Goal: Navigation & Orientation: Find specific page/section

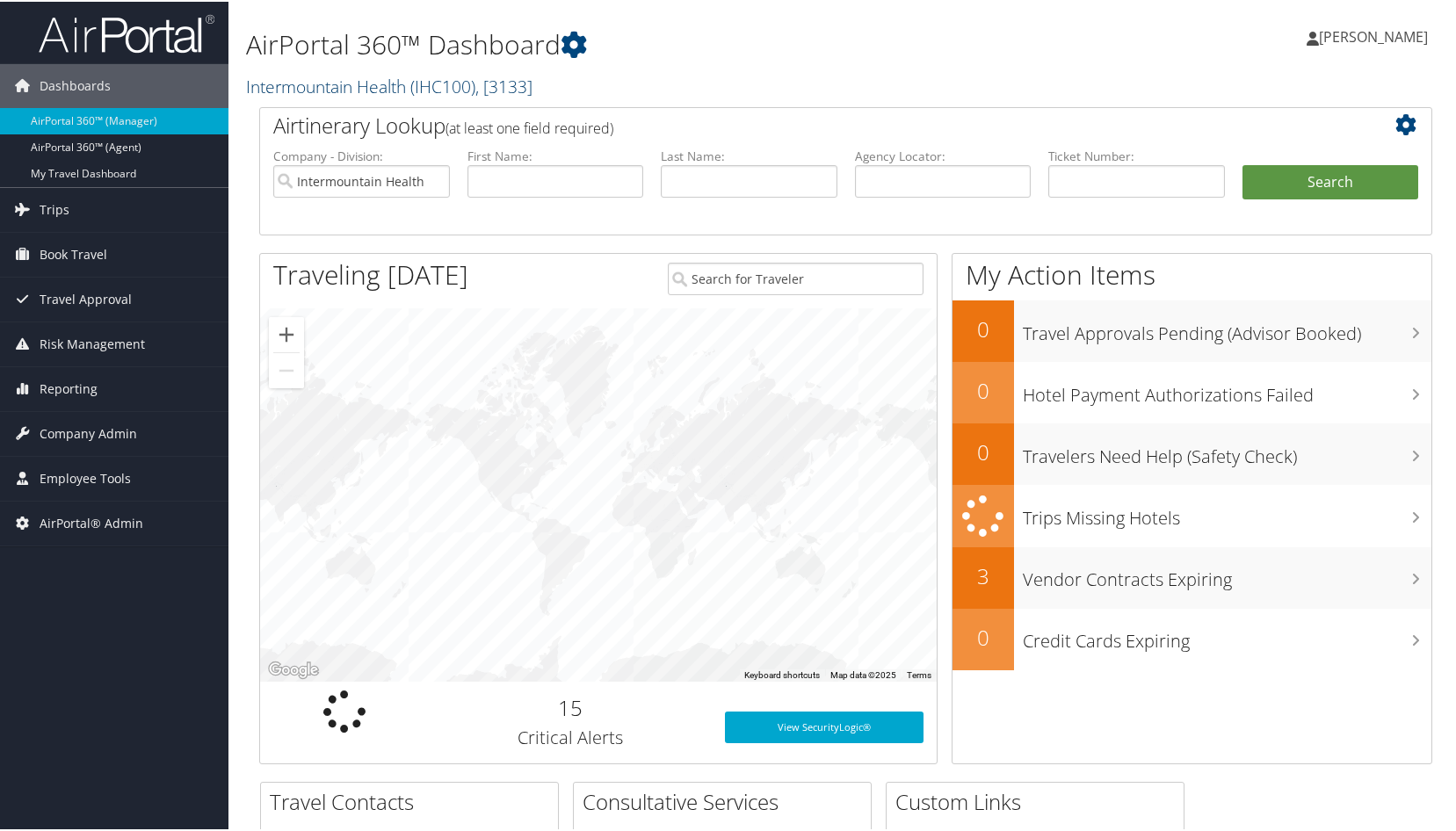
click at [340, 80] on link "Intermountain Health ( IHC100 ) , [ 3133 ]" at bounding box center [389, 85] width 286 height 24
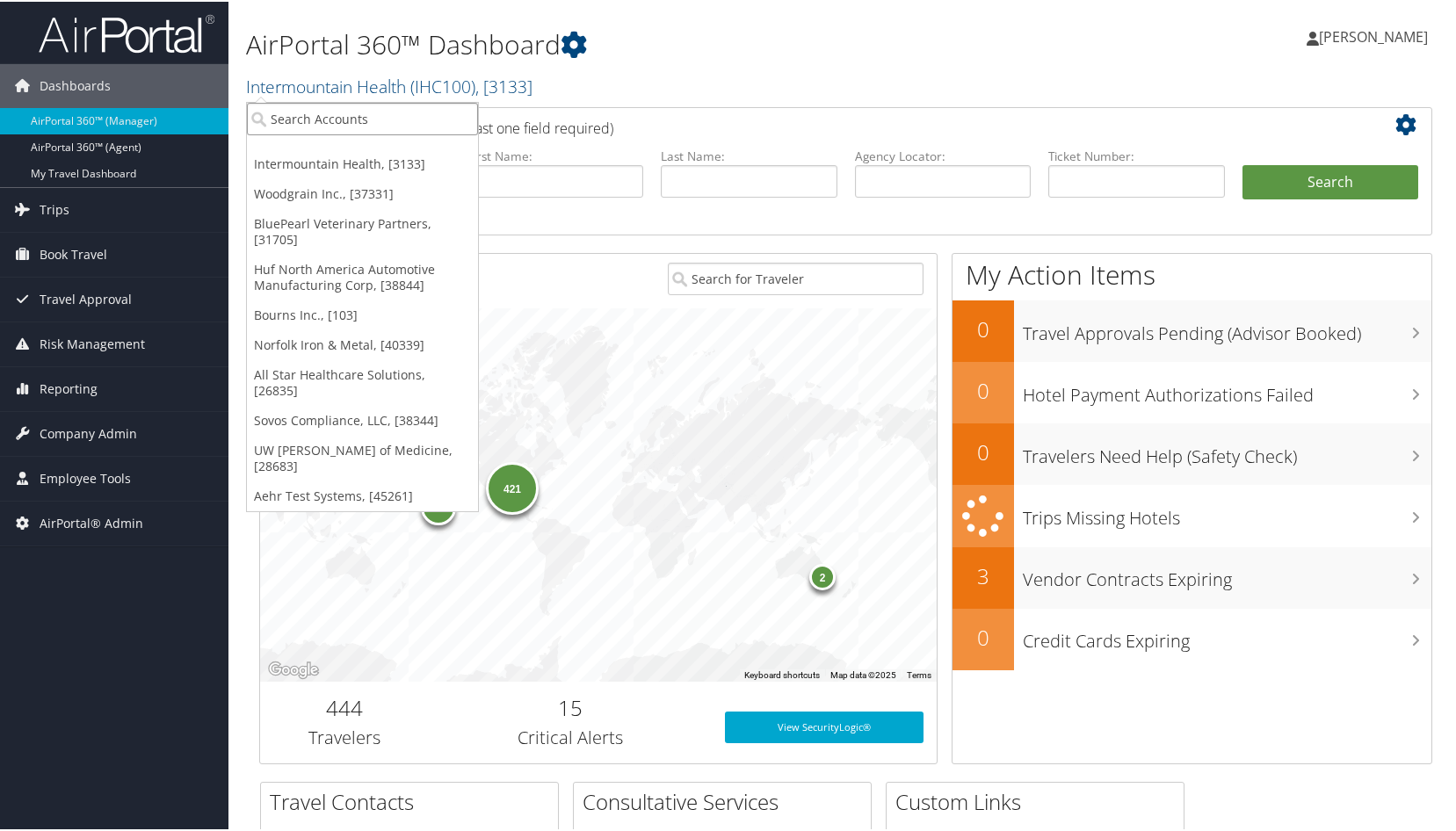
click at [318, 113] on input "search" at bounding box center [362, 117] width 231 height 32
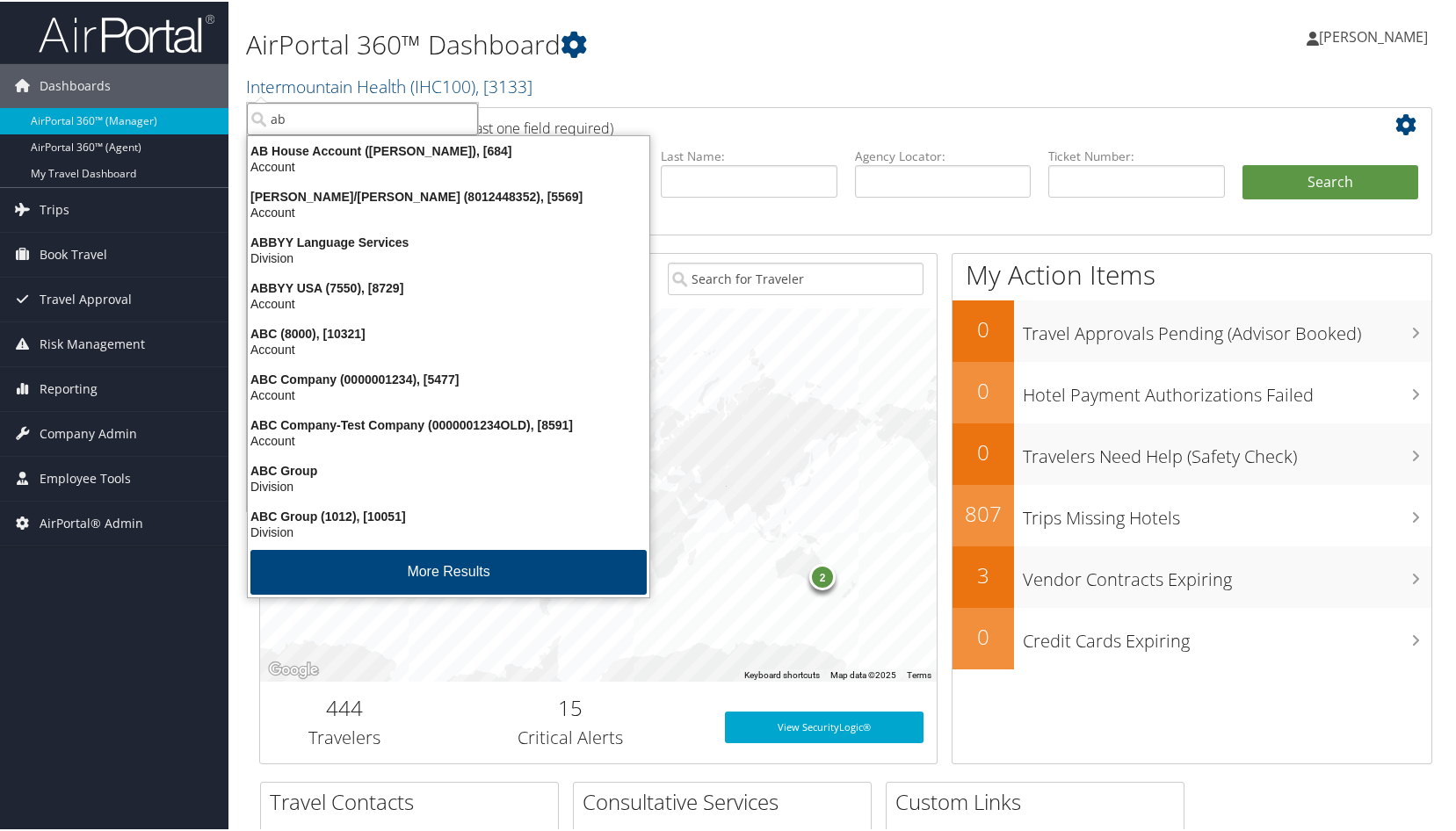
type input "a"
type input "ABILENE"
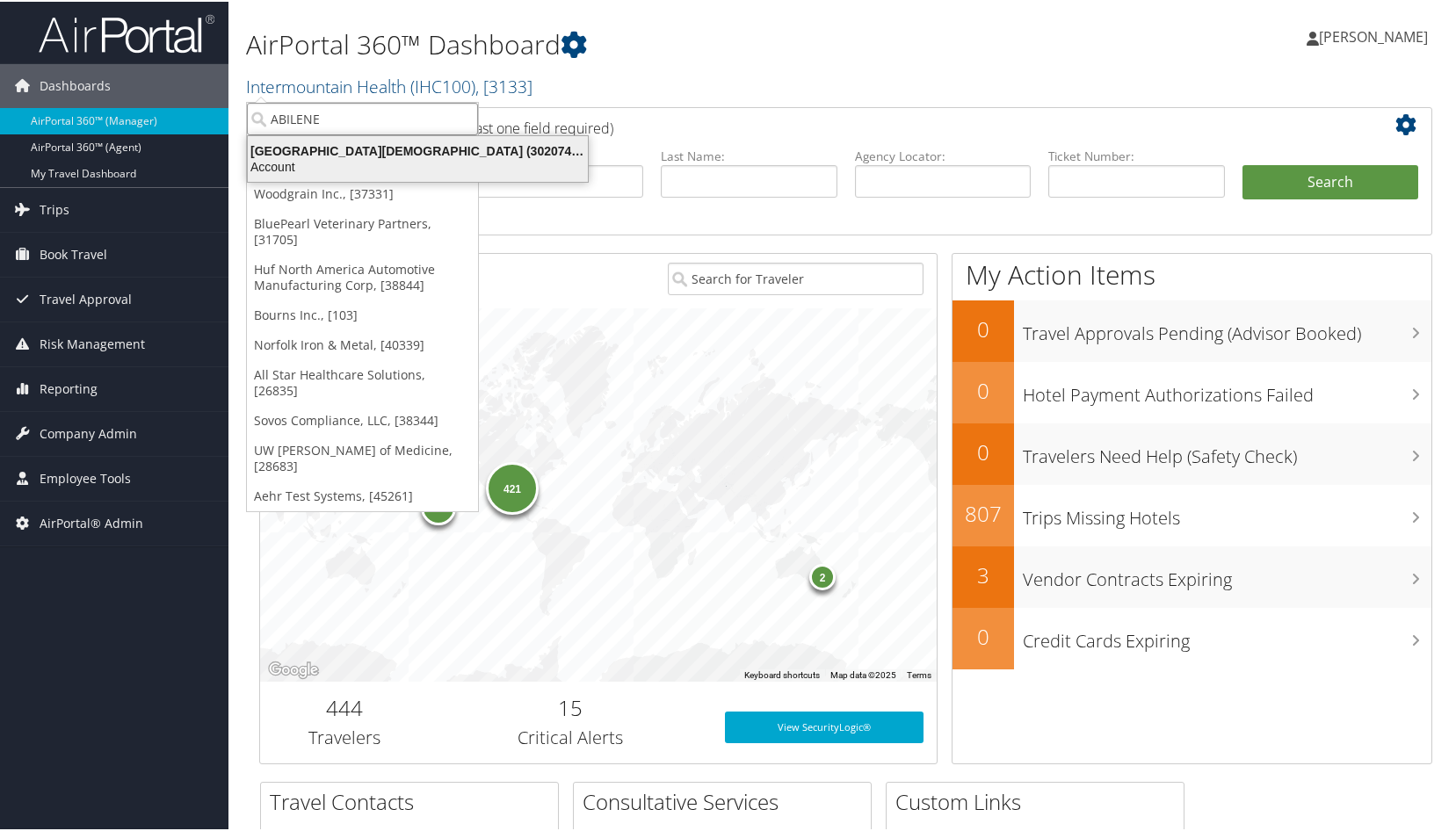
click at [318, 150] on div "Abilene Christian University (302074), [45966]" at bounding box center [417, 149] width 361 height 16
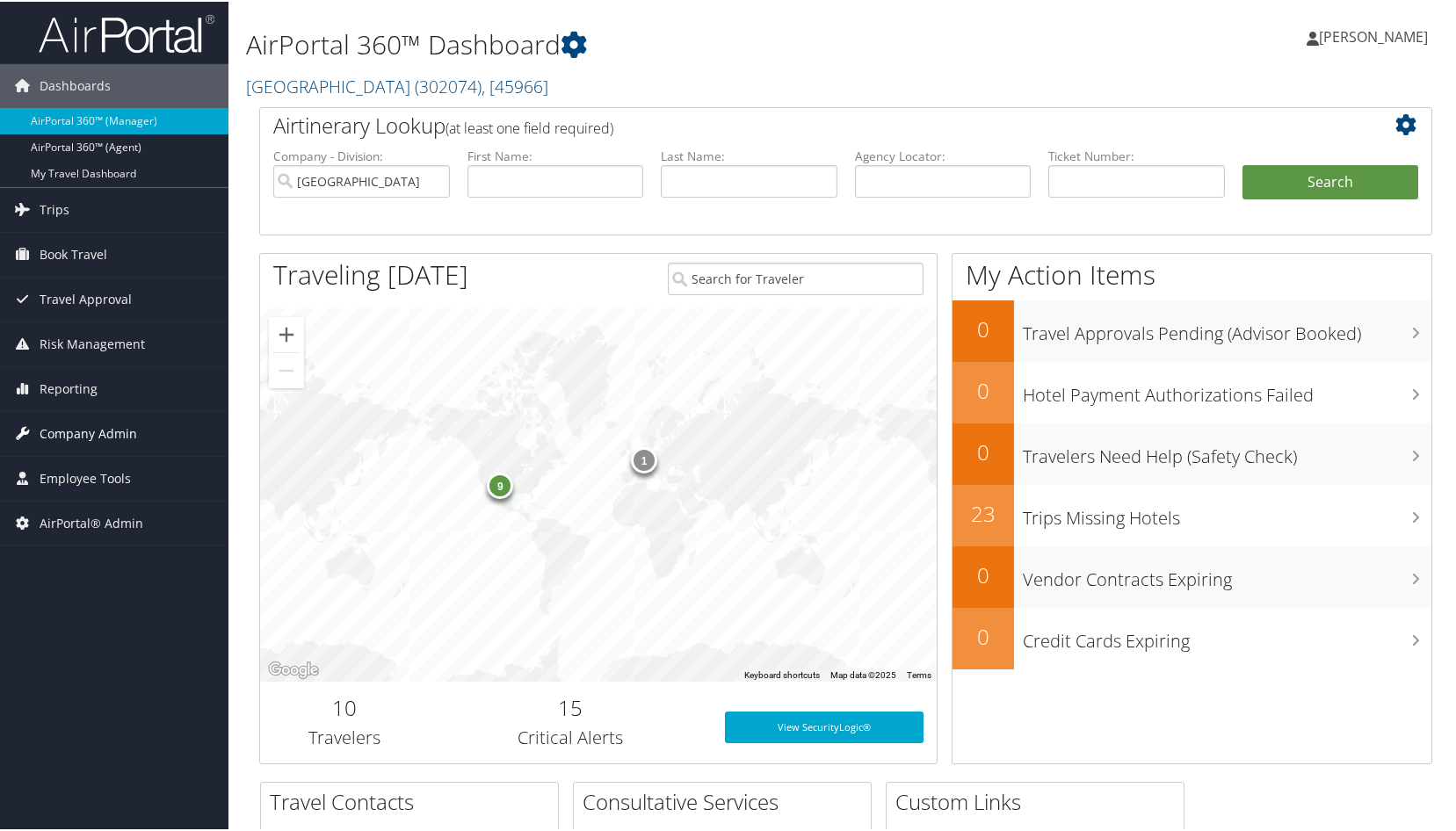
click at [84, 434] on span "Company Admin" at bounding box center [88, 432] width 97 height 44
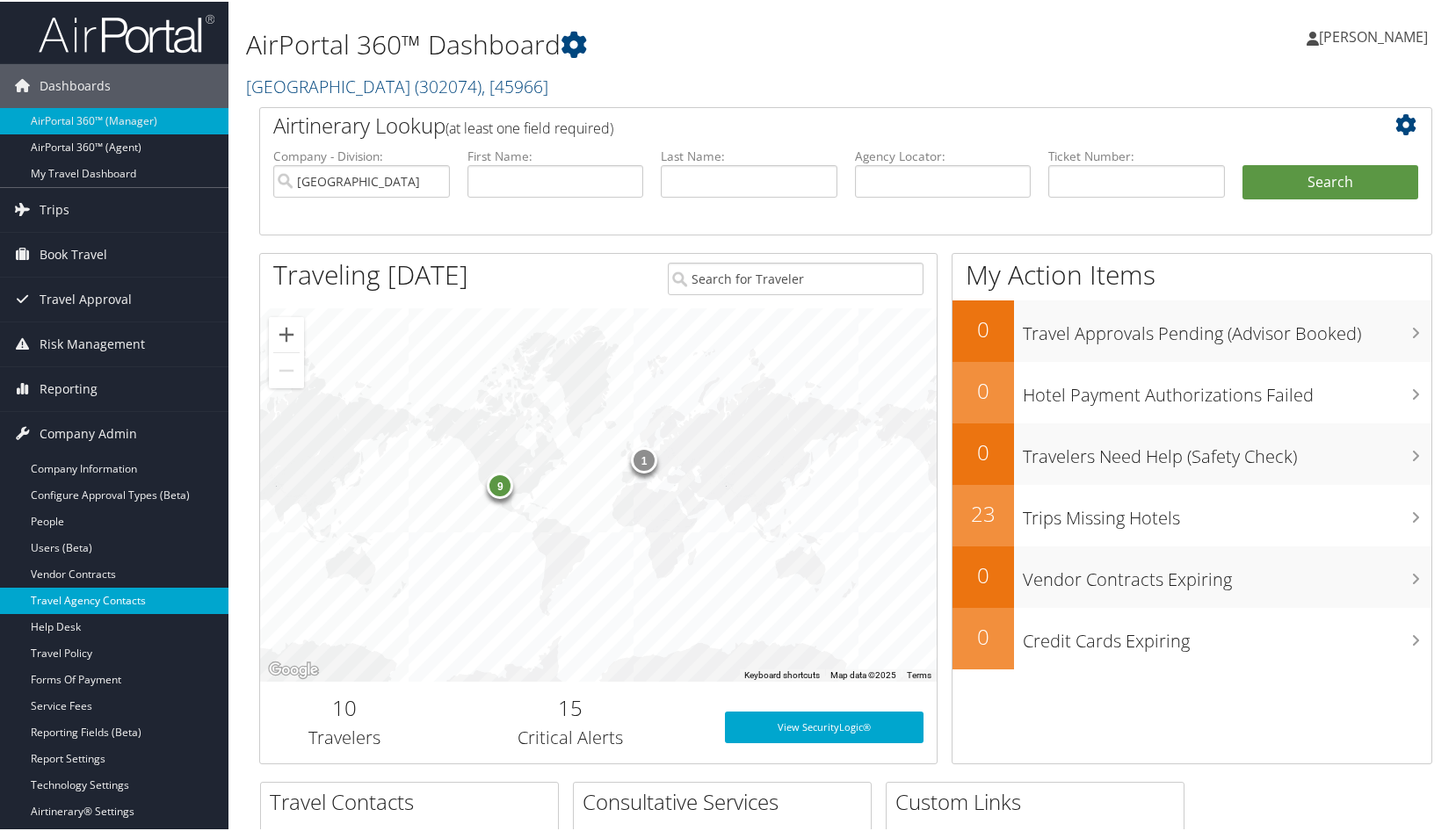
click at [78, 592] on link "Travel Agency Contacts" at bounding box center [114, 599] width 228 height 27
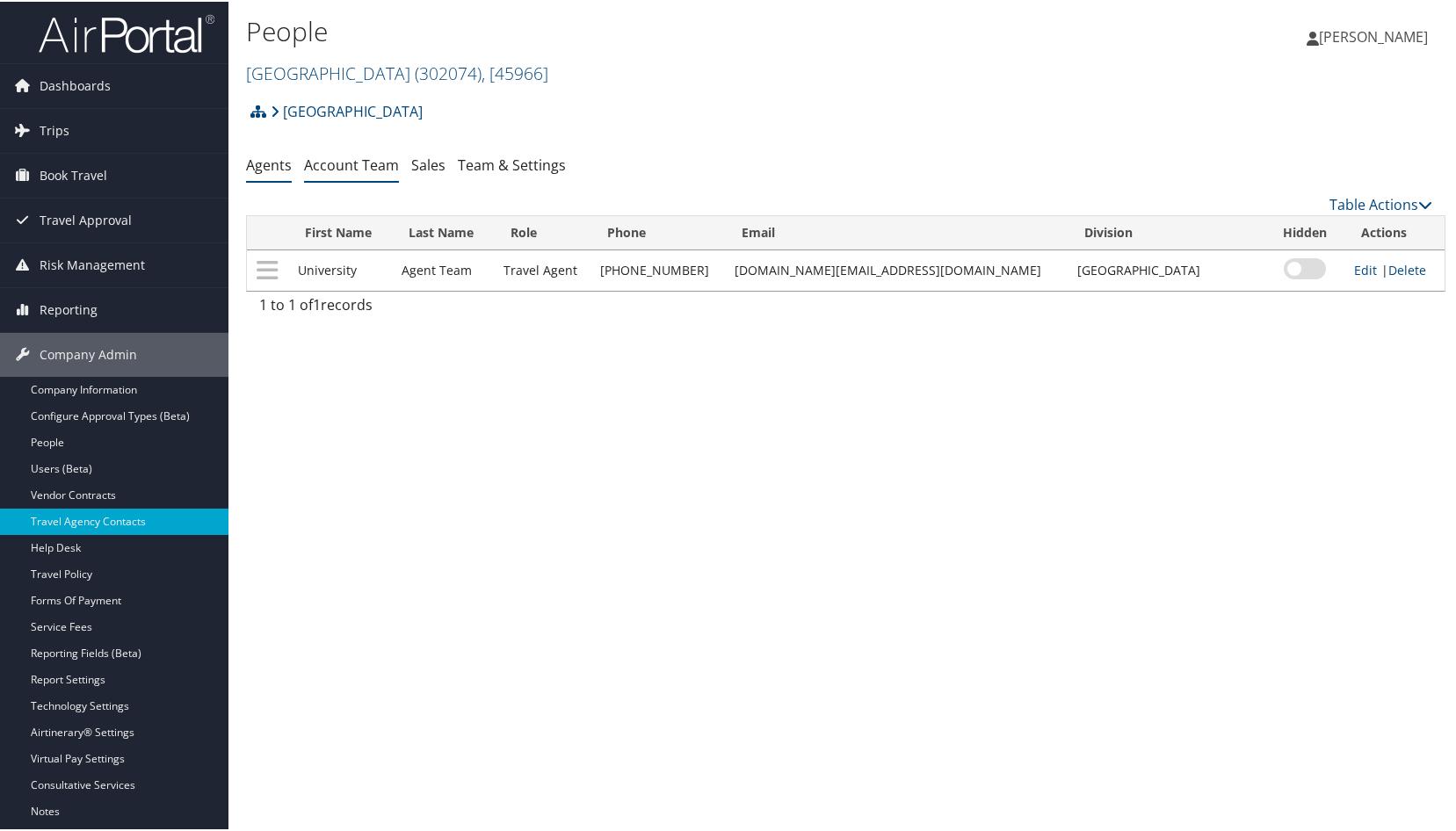
click at [358, 162] on link "Account Team" at bounding box center [351, 163] width 94 height 20
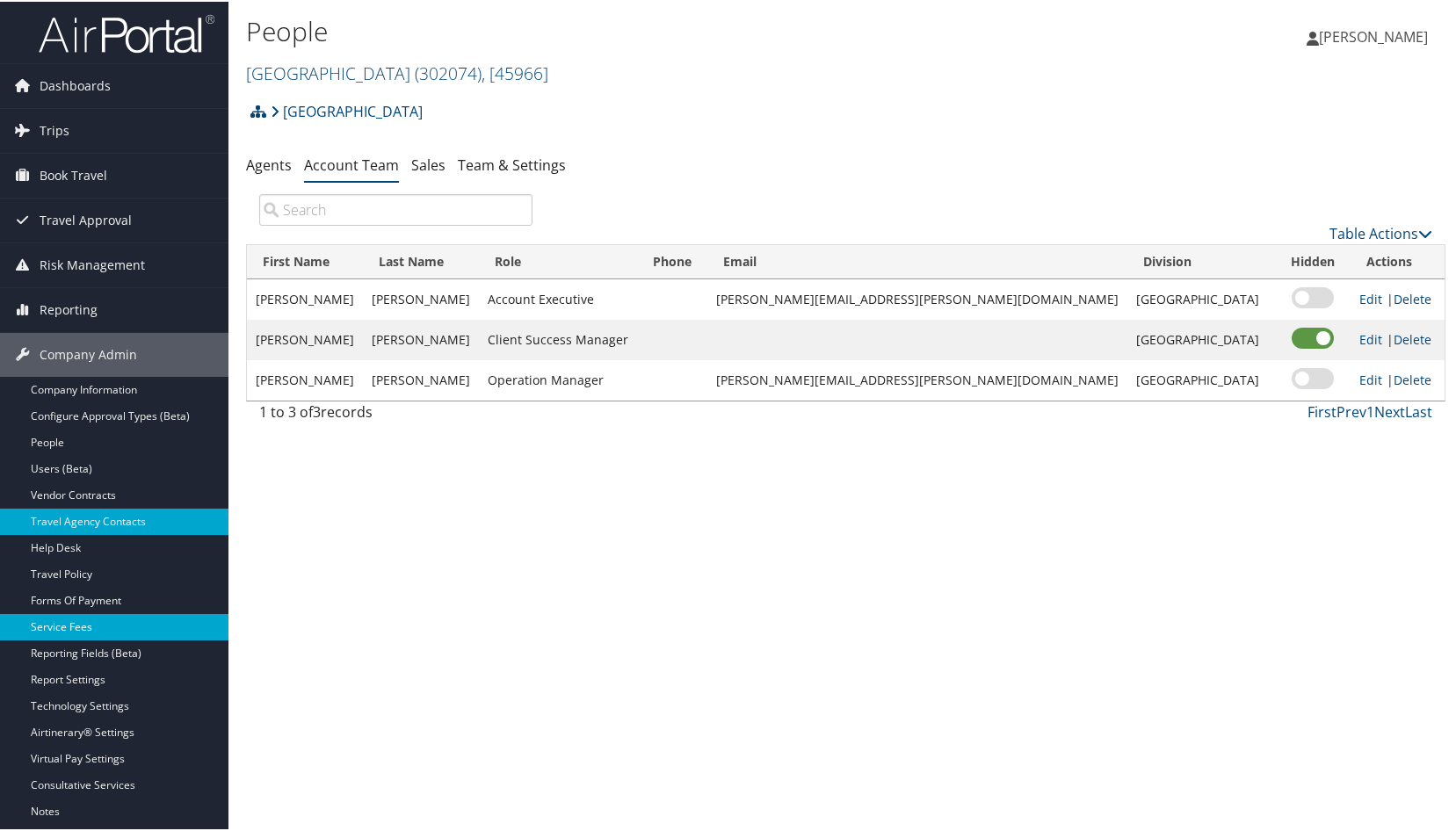
click at [70, 619] on link "Service Fees" at bounding box center [114, 624] width 228 height 27
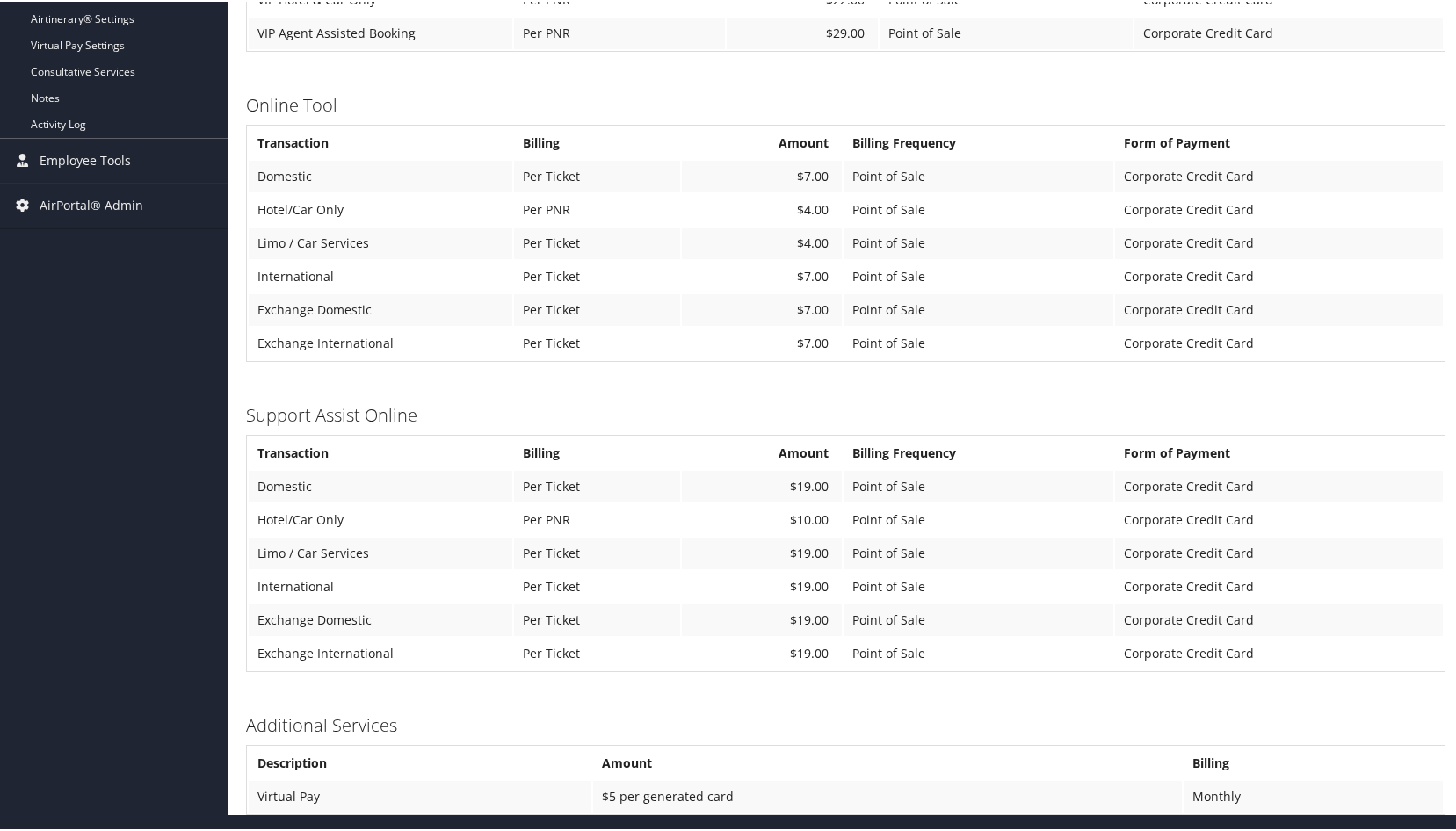
scroll to position [362, 0]
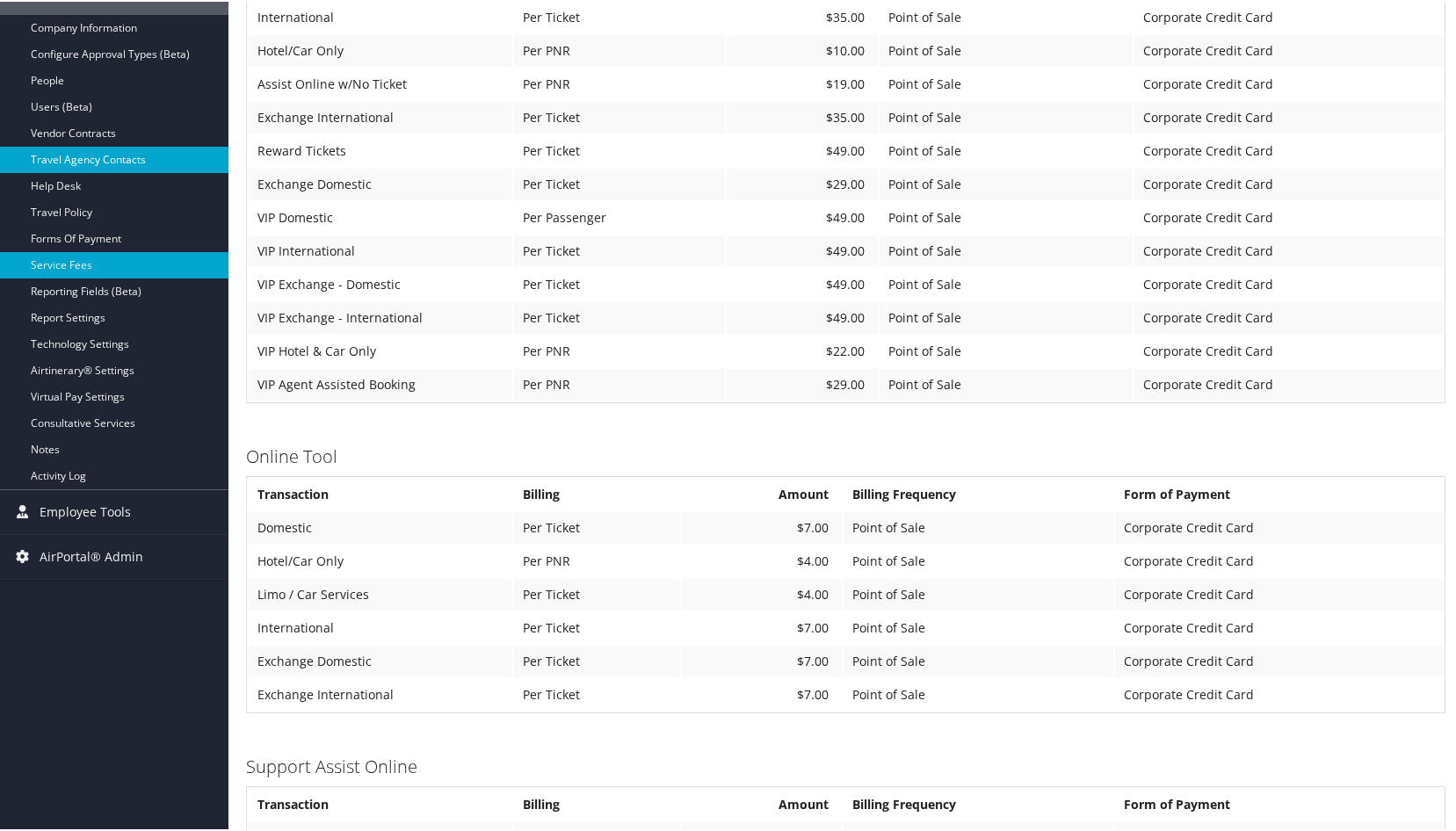
click at [63, 156] on link "Travel Agency Contacts" at bounding box center [114, 157] width 228 height 27
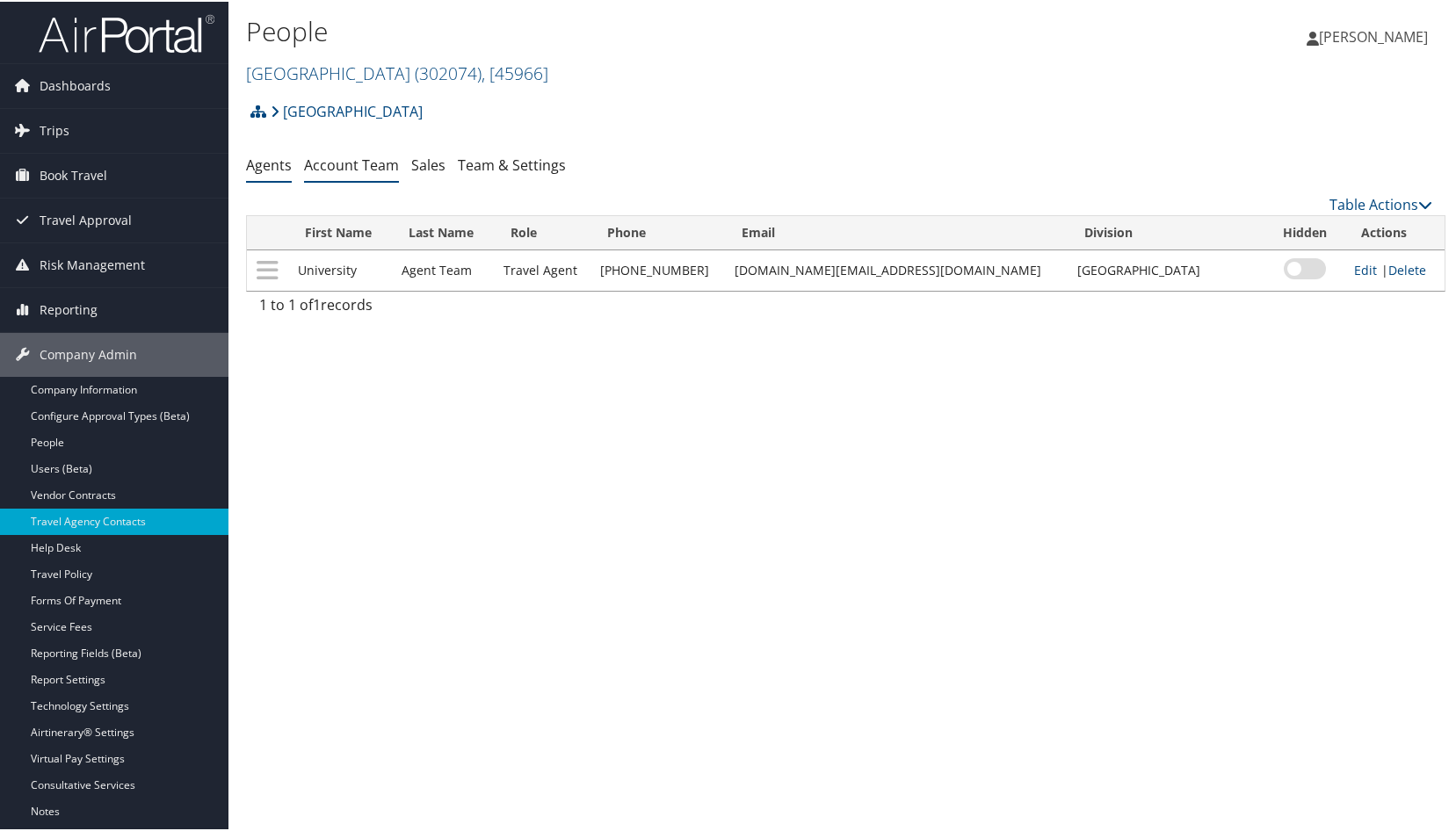
click at [383, 162] on link "Account Team" at bounding box center [351, 163] width 94 height 20
